Goal: Find specific page/section: Find specific page/section

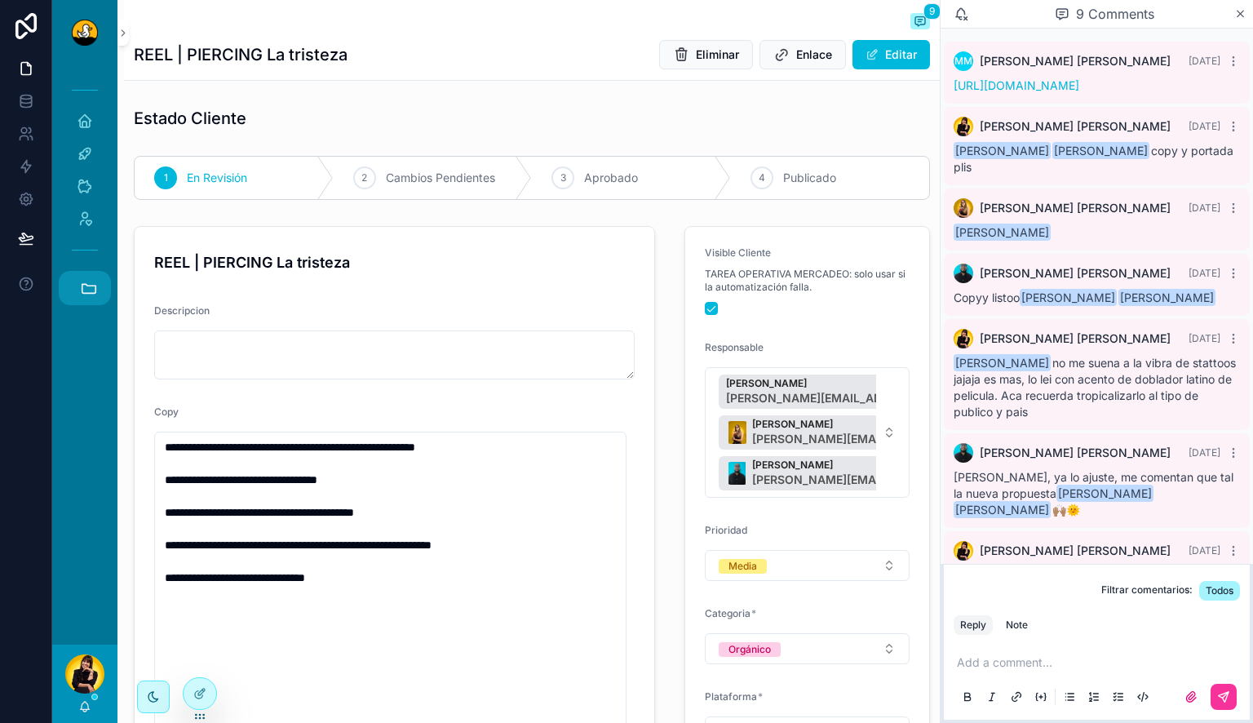
scroll to position [237, 0]
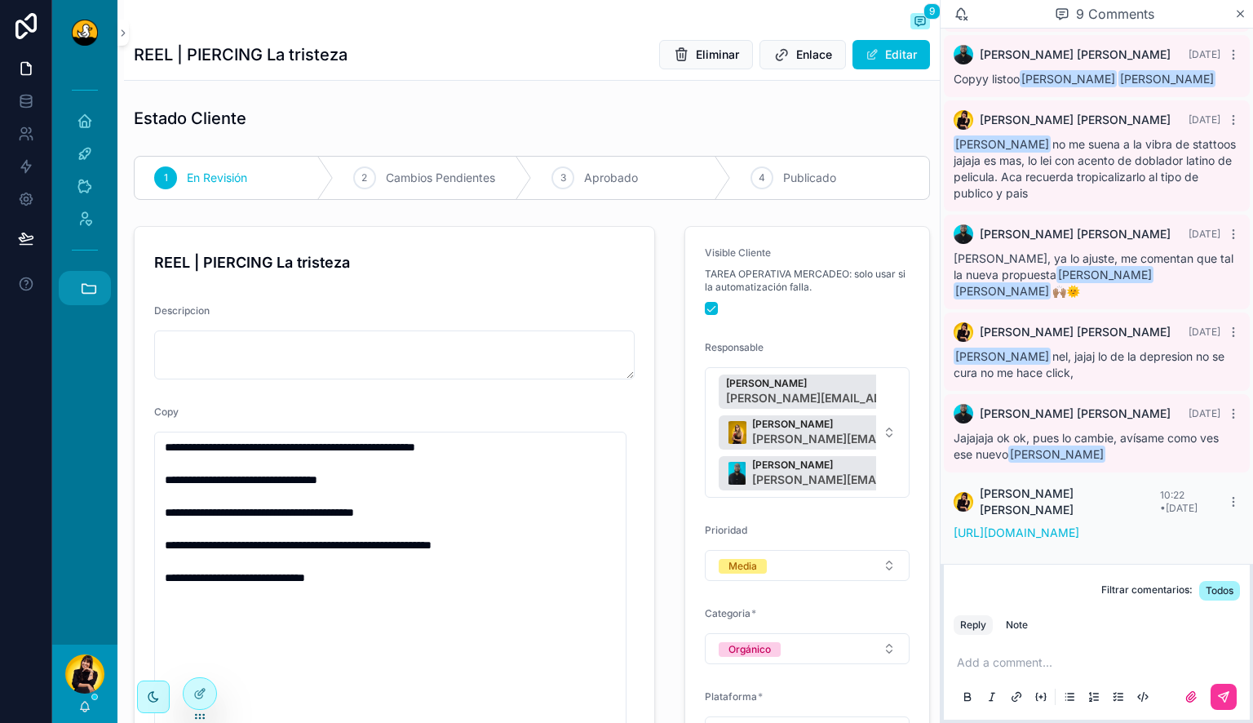
click at [86, 286] on icon "scrollable content" at bounding box center [89, 288] width 14 height 9
click at [85, 548] on span "1" at bounding box center [84, 554] width 18 height 18
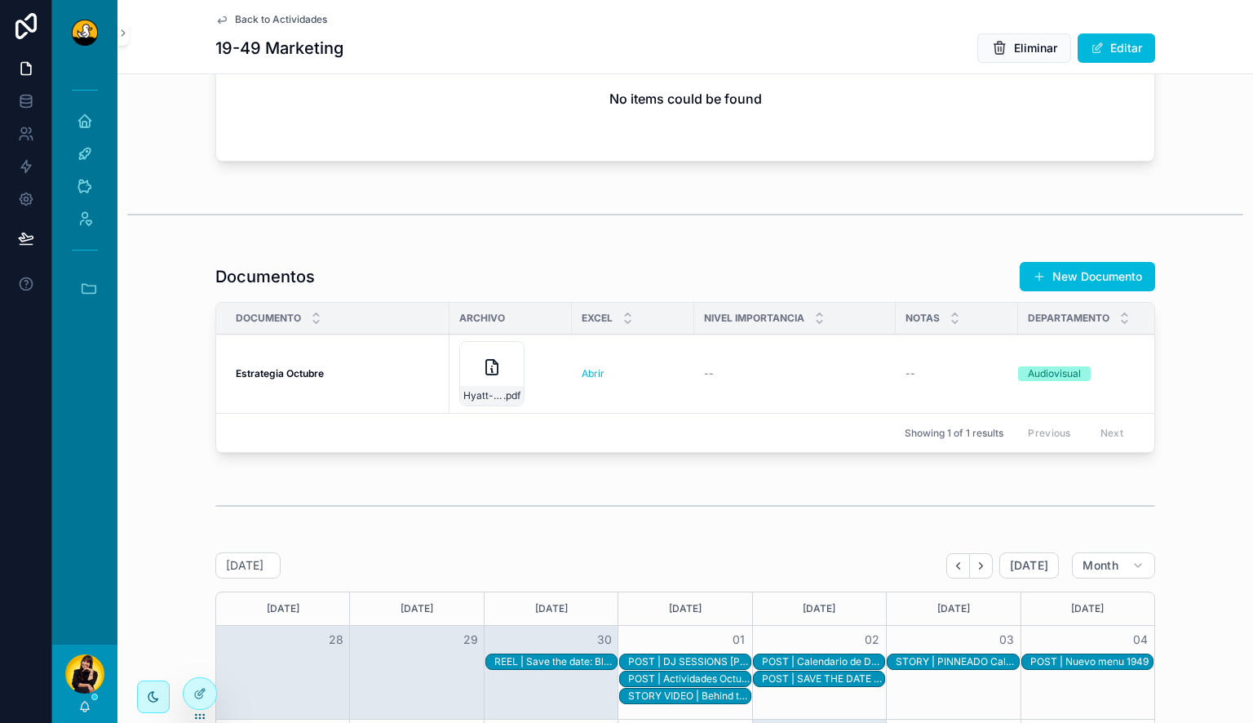
scroll to position [1550, 0]
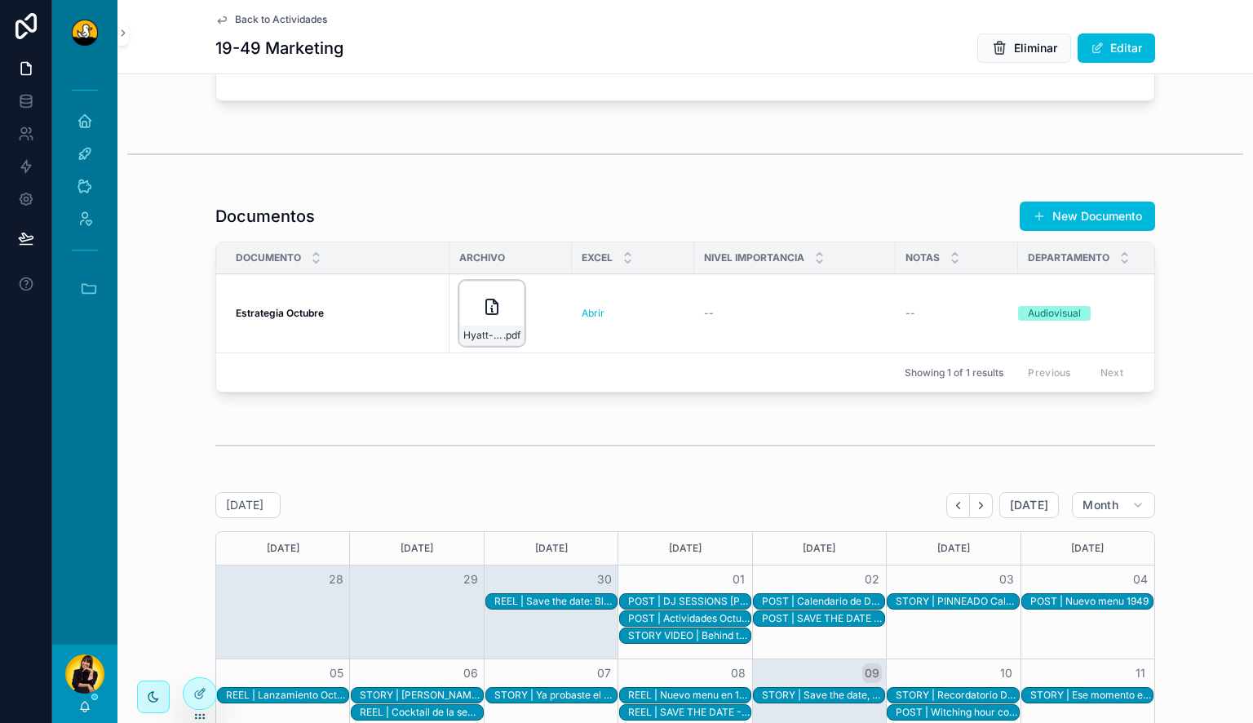
click at [482, 317] on icon "scrollable content" at bounding box center [492, 307] width 20 height 20
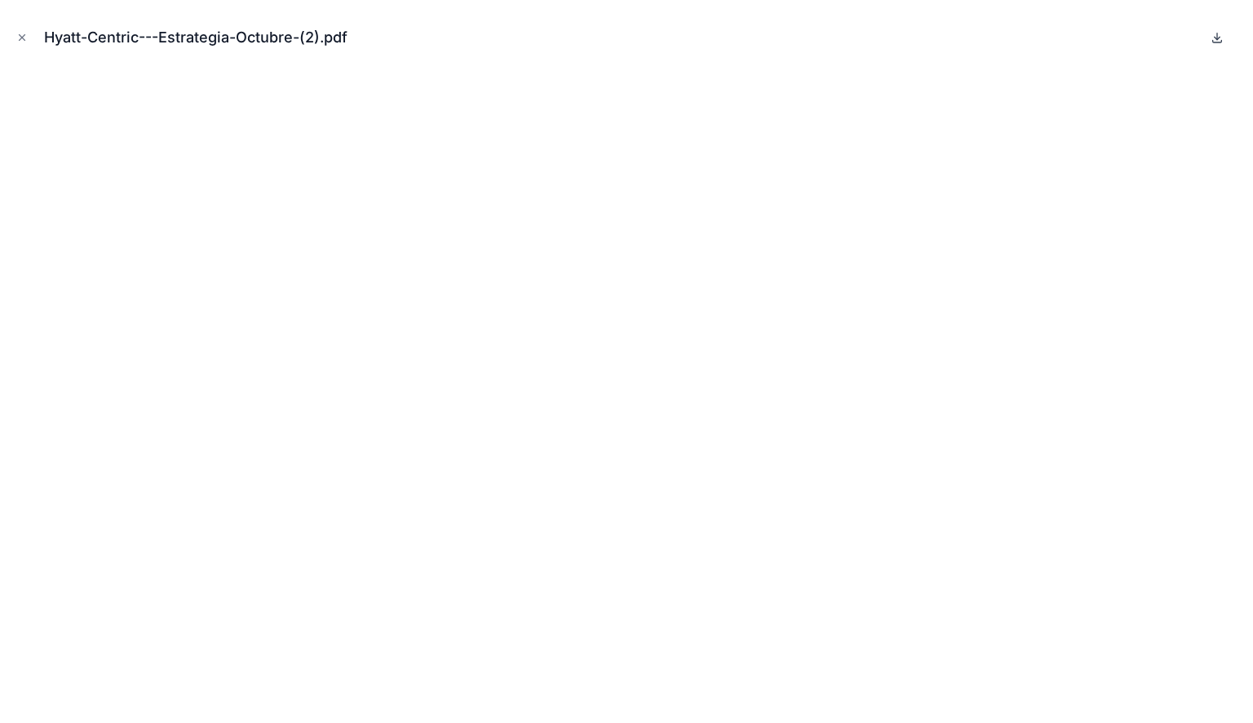
click at [1216, 38] on icon at bounding box center [1218, 38] width 6 height 2
click at [24, 35] on icon "Close modal" at bounding box center [23, 38] width 6 height 6
